Goal: Task Accomplishment & Management: Use online tool/utility

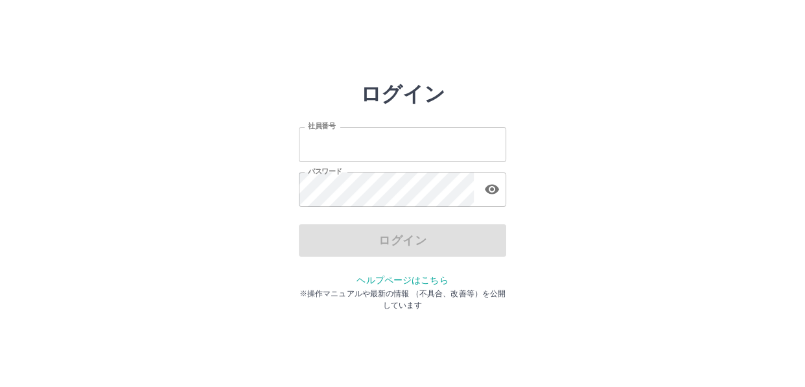
type input "*******"
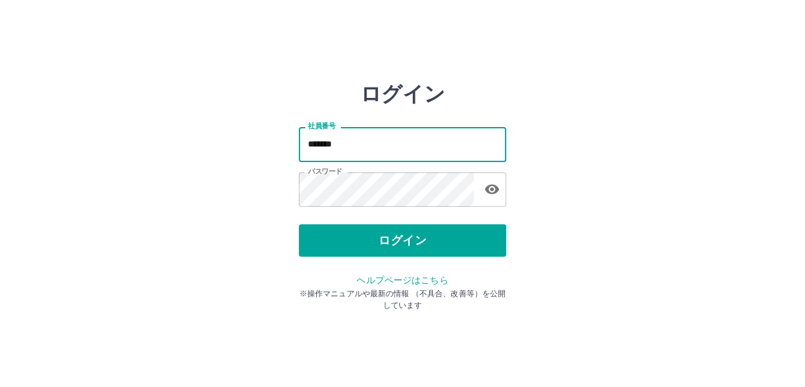
click at [374, 136] on input "*******" at bounding box center [402, 144] width 207 height 34
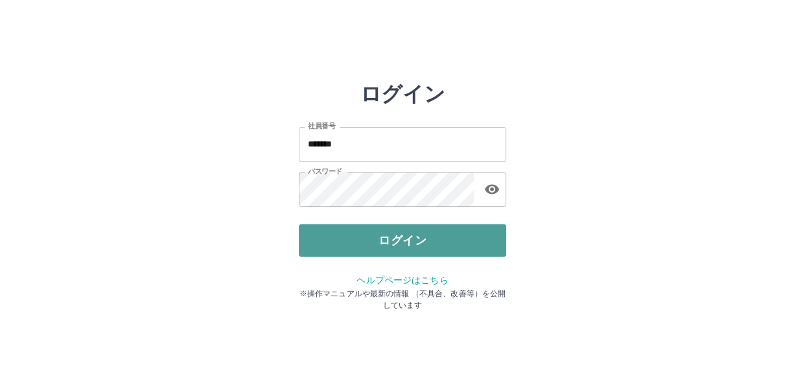
click at [321, 244] on button "ログイン" at bounding box center [402, 240] width 207 height 32
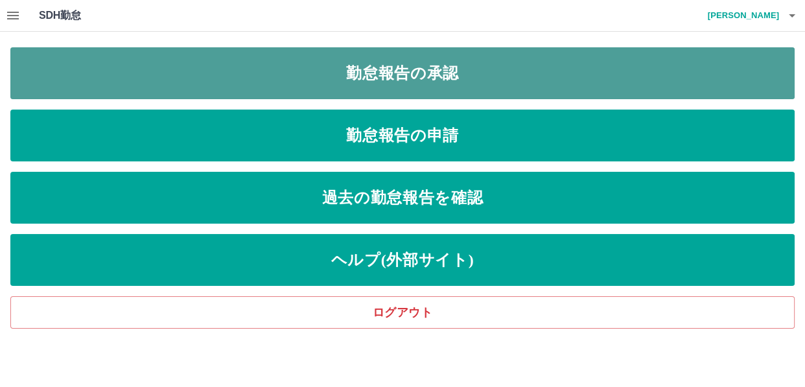
click at [249, 91] on link "勤怠報告の承認" at bounding box center [402, 73] width 784 height 52
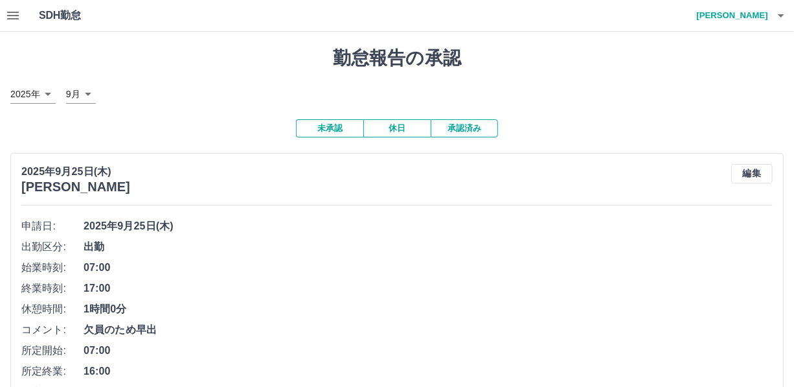
click at [373, 174] on div "[DATE] [PERSON_NAME] 編集" at bounding box center [397, 179] width 752 height 30
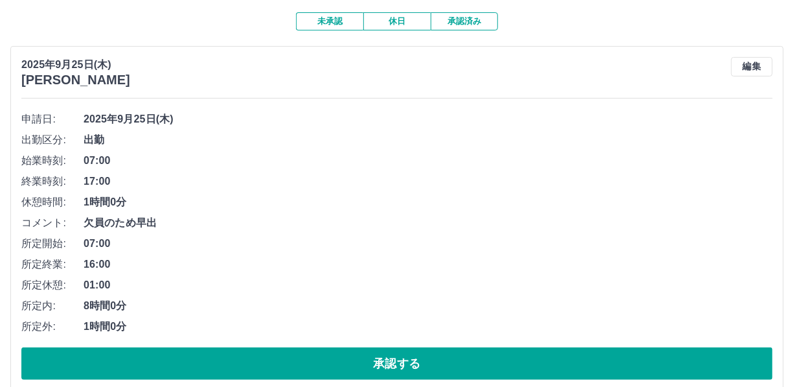
scroll to position [117, 0]
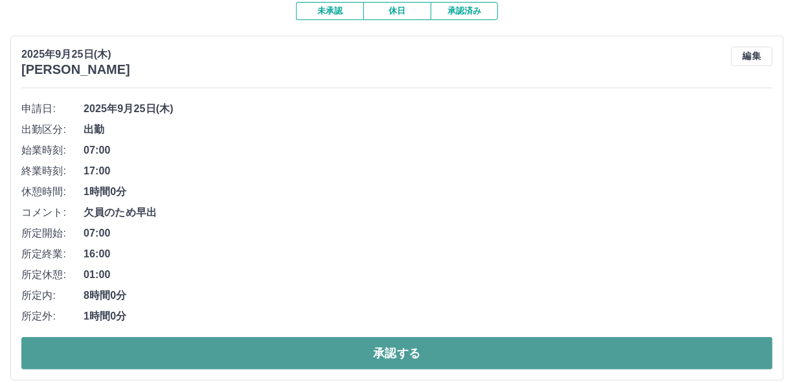
click at [743, 360] on button "承認する" at bounding box center [397, 353] width 752 height 32
click at [734, 358] on button "承認する" at bounding box center [397, 353] width 752 height 32
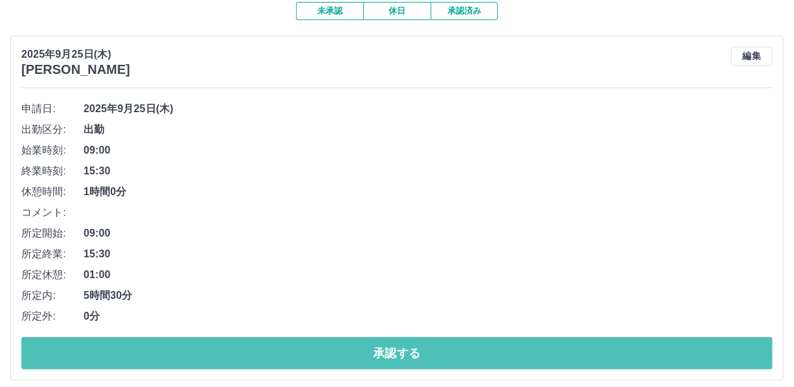
click at [734, 358] on button "承認する" at bounding box center [397, 353] width 752 height 32
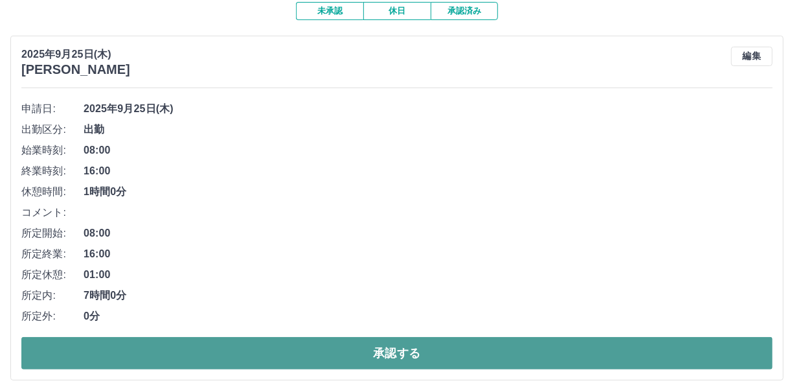
click at [728, 356] on button "承認する" at bounding box center [397, 353] width 752 height 32
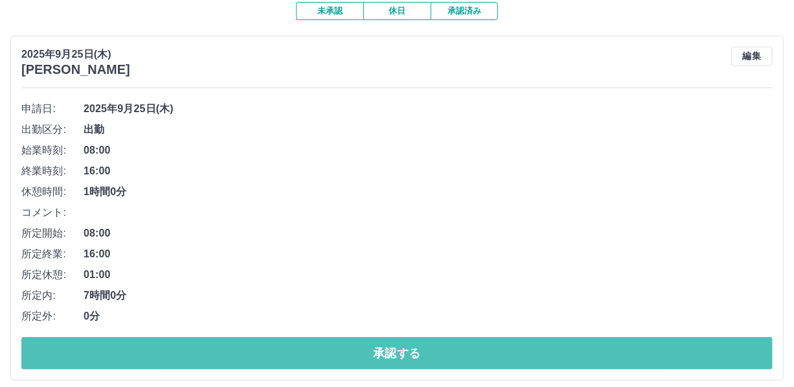
click at [728, 356] on button "承認する" at bounding box center [397, 353] width 752 height 32
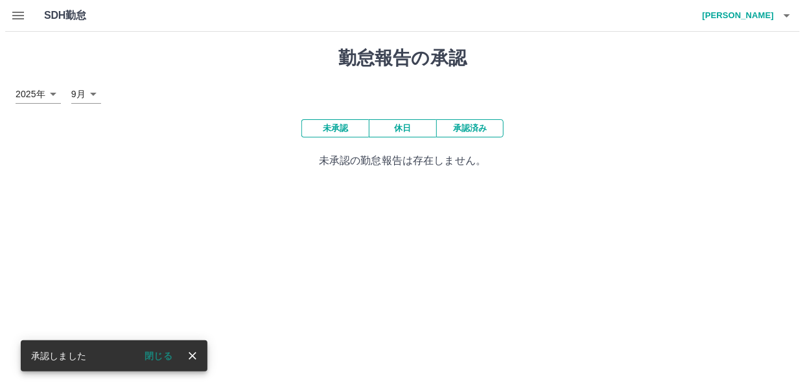
scroll to position [0, 0]
